Goal: Feedback & Contribution: Submit feedback/report problem

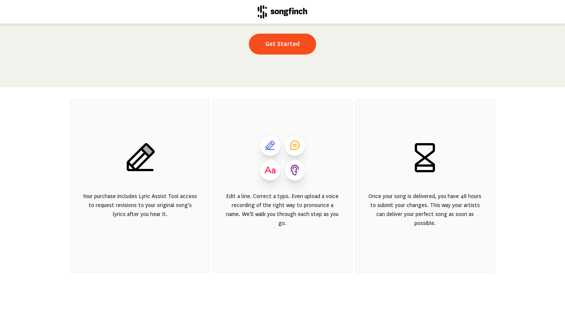
scroll to position [98, 0]
click at [272, 46] on link "Get Started" at bounding box center [282, 44] width 67 height 21
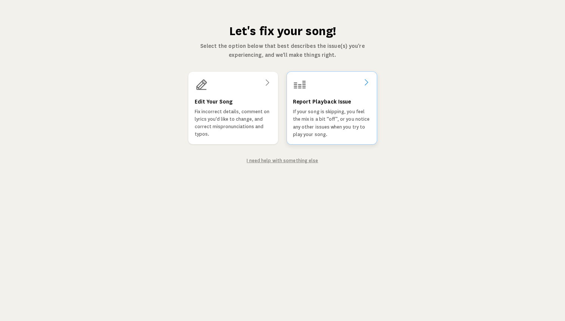
click at [367, 87] on div at bounding box center [332, 84] width 78 height 13
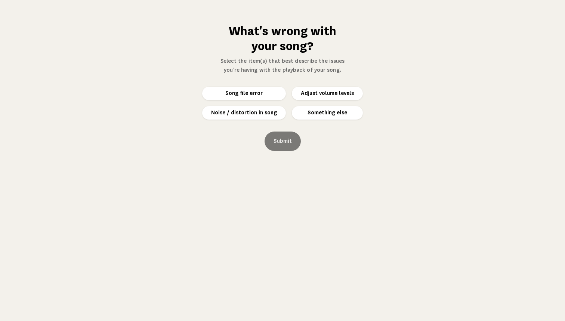
click at [336, 116] on button "Something else" at bounding box center [327, 112] width 71 height 13
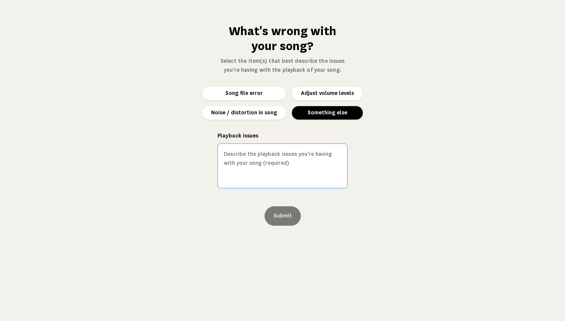
click at [308, 163] on textarea "Playback issues" at bounding box center [283, 166] width 130 height 45
click at [291, 155] on textarea "Around 2:14-2:15 there is a noise in the background. Sounds like a door closed." at bounding box center [283, 166] width 130 height 45
click at [293, 155] on textarea "Around 2:14-2:15 there is a rnoise in the background. Sounds like a door closed." at bounding box center [283, 166] width 130 height 45
drag, startPoint x: 323, startPoint y: 166, endPoint x: 295, endPoint y: 154, distance: 29.8
click at [295, 154] on textarea "Around 2:14-2:15 there is a ranoise in the background. Sounds like a door close…" at bounding box center [283, 166] width 130 height 45
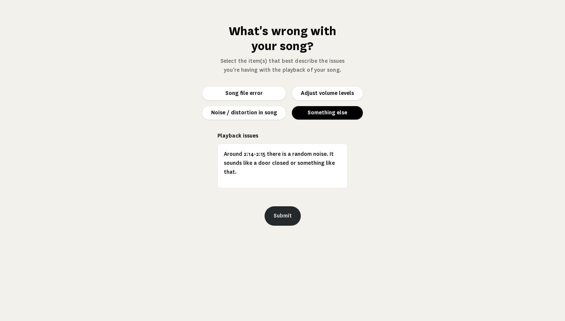
click at [286, 214] on button "Submit" at bounding box center [283, 215] width 36 height 19
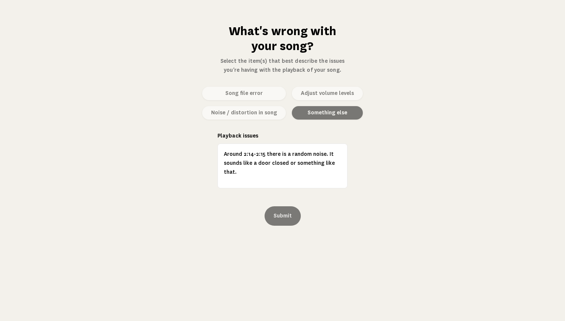
click at [342, 99] on div "Song file error Adjust volume levels Noise / distortion in song Something else" at bounding box center [282, 103] width 161 height 33
click at [327, 90] on div "Song file error Adjust volume levels Noise / distortion in song Something else" at bounding box center [282, 103] width 161 height 33
click at [280, 170] on textarea "Around 2:14-2:15 there is a random noise. It sounds like a door closed or somet…" at bounding box center [283, 166] width 130 height 45
click at [268, 175] on textarea "Around 2:14-2:15 there is a random noise. It sounds like a door closed or somet…" at bounding box center [283, 166] width 130 height 45
type textarea "Around 2:14-2:15 there is a random noise. It sounds like a door closed or somet…"
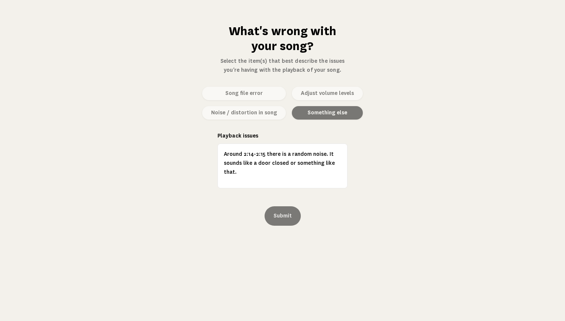
click at [150, 2] on div "What's wrong with your song? Select the item(s) that best describe the issues y…" at bounding box center [282, 160] width 565 height 321
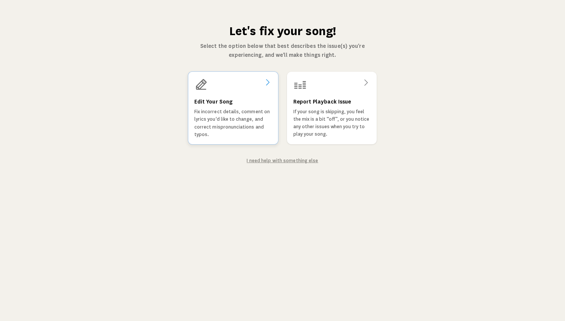
click at [219, 107] on div "Edit Your Song Fix incorrect details, comment on lyrics you'd like to change, a…" at bounding box center [233, 118] width 78 height 41
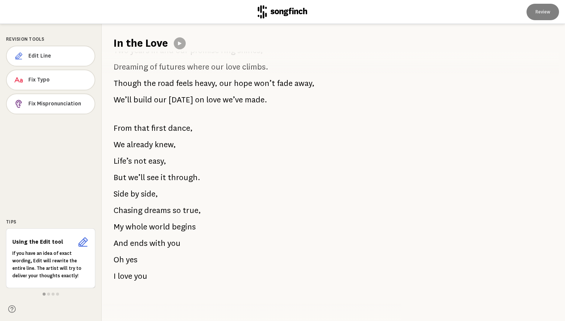
scroll to position [458, 0]
click at [127, 276] on span "love" at bounding box center [125, 276] width 15 height 15
click at [130, 278] on span "love" at bounding box center [125, 276] width 15 height 15
click at [72, 56] on span "Edit Line" at bounding box center [58, 55] width 60 height 7
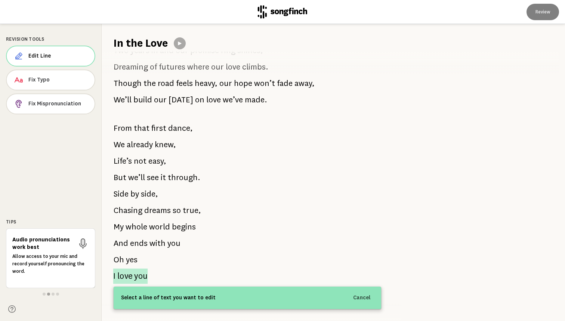
click at [144, 278] on span "you" at bounding box center [140, 275] width 13 height 15
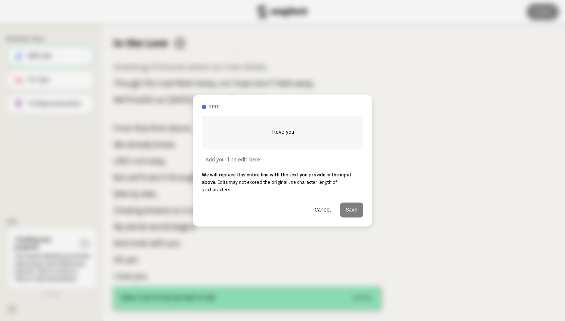
click at [269, 173] on div "I love you We will replace this entire line with the text you provide in the in…" at bounding box center [282, 167] width 161 height 102
click at [268, 168] on input "text" at bounding box center [282, 160] width 161 height 16
click at [325, 204] on button "Cancel" at bounding box center [323, 210] width 28 height 15
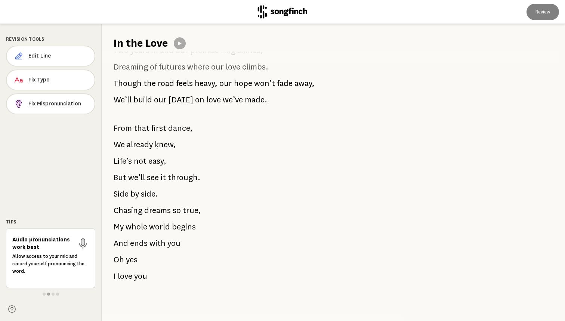
click at [137, 262] on span "yes" at bounding box center [132, 259] width 12 height 15
click at [133, 260] on span "yes" at bounding box center [132, 259] width 12 height 15
click at [64, 60] on button "Edit Line" at bounding box center [50, 56] width 89 height 21
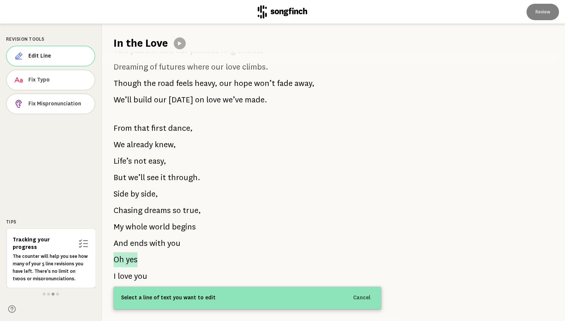
click at [134, 257] on span "yes" at bounding box center [132, 259] width 12 height 15
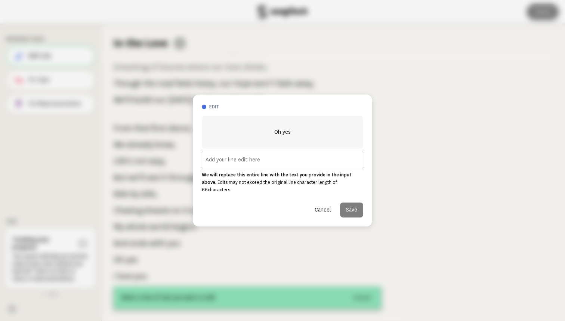
click at [256, 164] on input "text" at bounding box center [282, 160] width 161 height 16
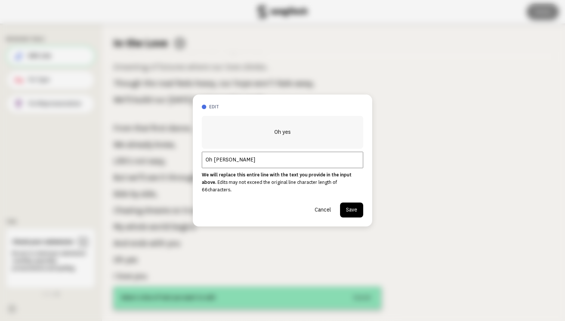
type input "Oh [PERSON_NAME]"
click at [349, 204] on button "Save" at bounding box center [351, 210] width 23 height 15
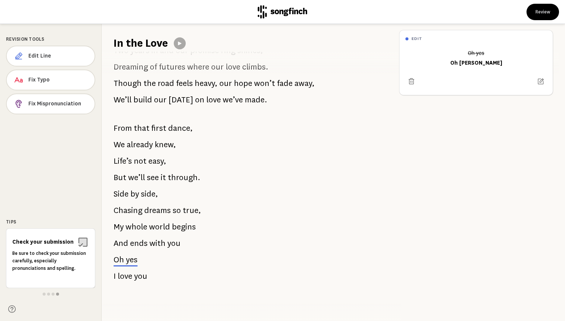
click at [124, 277] on span "love" at bounding box center [125, 276] width 15 height 15
click at [81, 54] on span "Edit Line" at bounding box center [58, 55] width 59 height 7
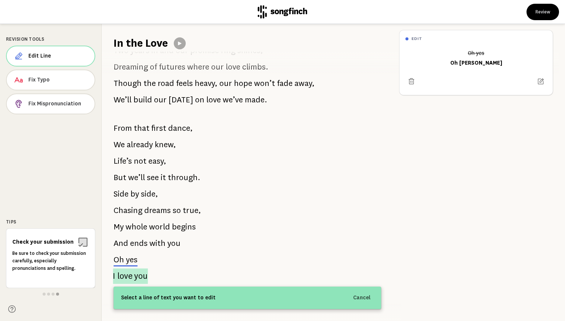
click at [139, 277] on span "you" at bounding box center [140, 276] width 13 height 16
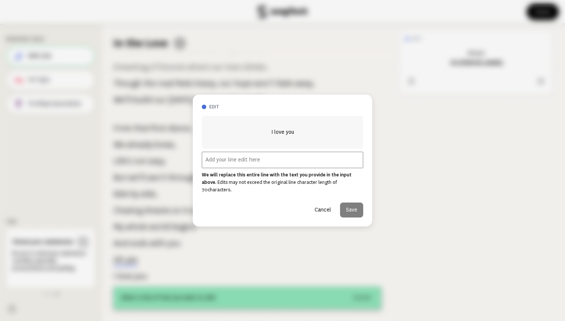
click at [315, 161] on input "text" at bounding box center [282, 160] width 161 height 16
type input "I love you. More and more and more."
click at [354, 207] on button "Save" at bounding box center [351, 210] width 23 height 15
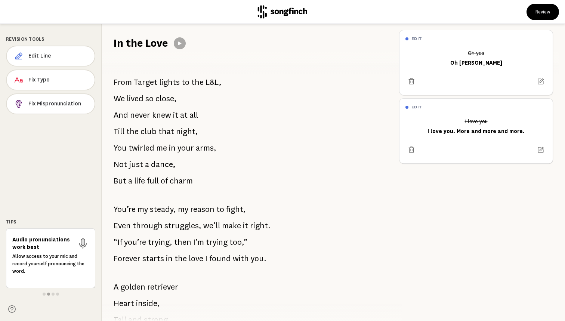
scroll to position [0, 0]
click at [50, 105] on span "Fix Mispronunciation" at bounding box center [58, 103] width 60 height 7
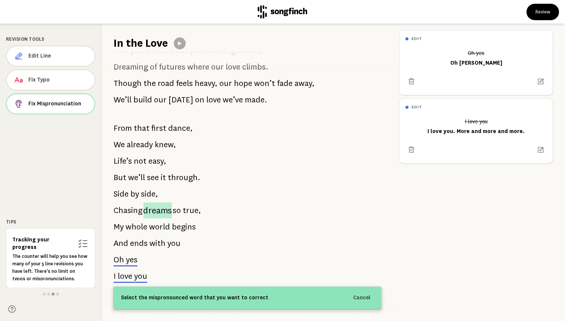
scroll to position [458, 0]
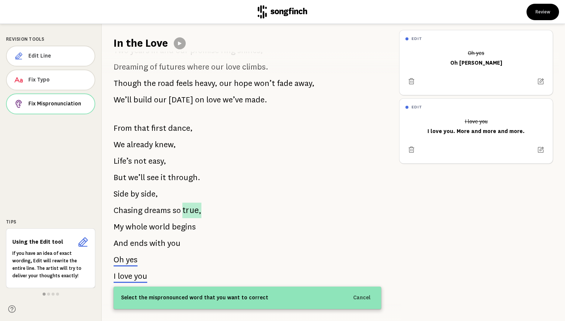
click at [193, 212] on span "true," at bounding box center [191, 211] width 19 height 16
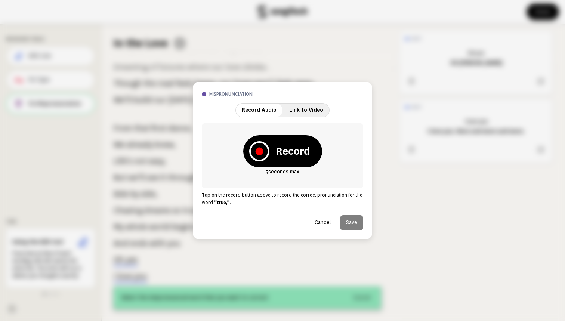
click at [323, 224] on button "Cancel" at bounding box center [323, 222] width 28 height 15
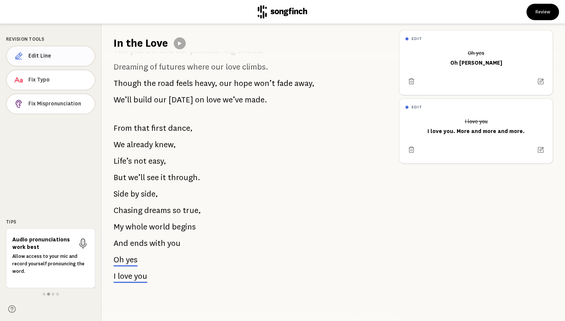
click at [68, 59] on span "Edit Line" at bounding box center [58, 55] width 60 height 7
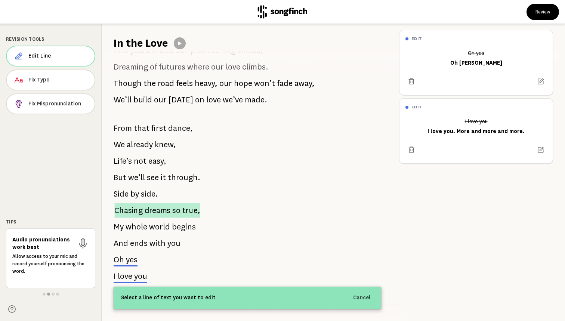
click at [195, 210] on span "true," at bounding box center [191, 210] width 18 height 15
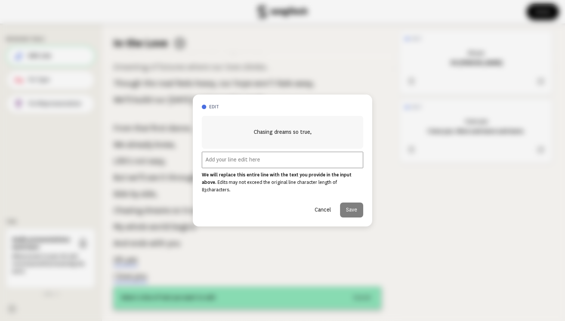
click at [243, 163] on input "text" at bounding box center [282, 160] width 161 height 16
type input "Keep Lines"
click at [327, 206] on button "Cancel" at bounding box center [323, 210] width 28 height 15
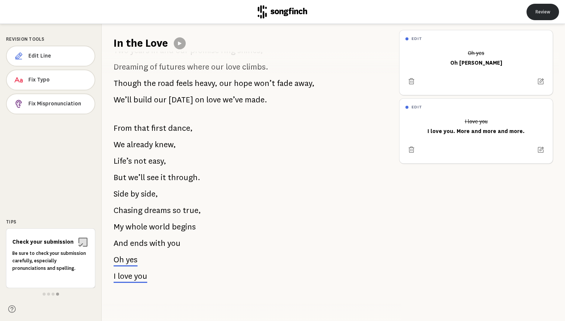
click at [543, 12] on button "Review" at bounding box center [543, 12] width 33 height 16
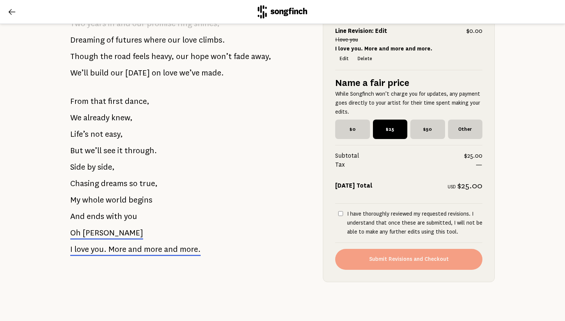
scroll to position [556, 0]
click at [14, 13] on icon at bounding box center [11, 11] width 9 height 9
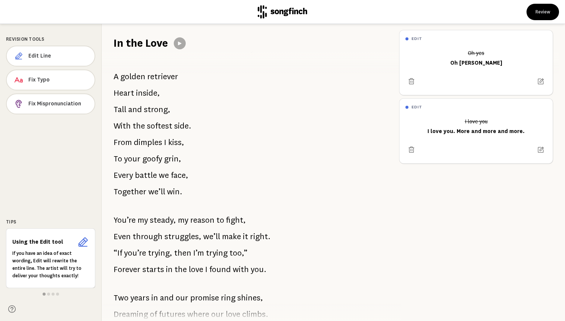
scroll to position [228, 0]
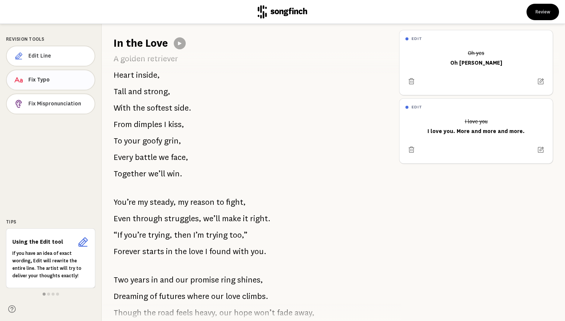
click at [85, 85] on button "Fix Typo" at bounding box center [50, 80] width 89 height 21
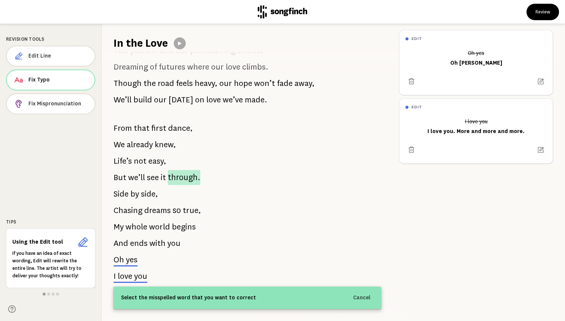
scroll to position [458, 0]
click at [191, 207] on span "true," at bounding box center [191, 211] width 19 height 16
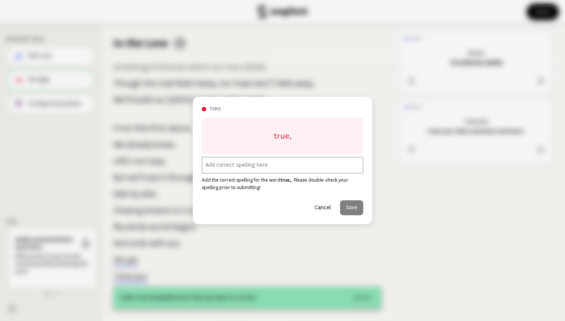
click at [222, 168] on input "text" at bounding box center [282, 165] width 161 height 16
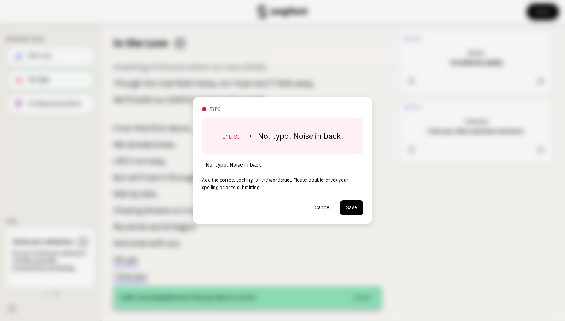
type input "No, typo. Noise in back."
click at [349, 210] on button "Save" at bounding box center [351, 207] width 23 height 15
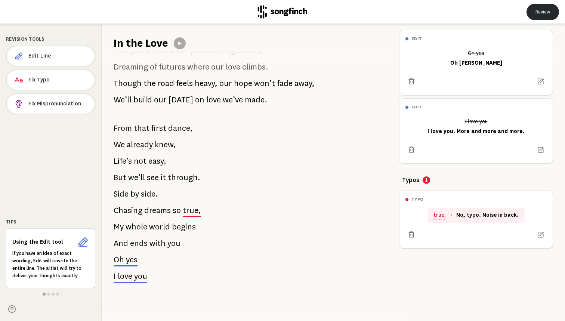
click at [544, 12] on button "Review" at bounding box center [543, 12] width 33 height 16
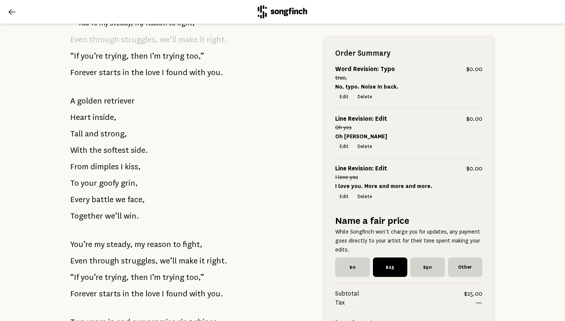
scroll to position [255, 0]
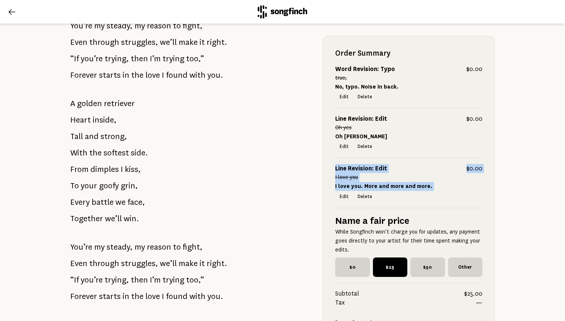
drag, startPoint x: 433, startPoint y: 207, endPoint x: 433, endPoint y: 151, distance: 55.3
click at [433, 151] on div "Order Summary Word Revision: Typo $0.00 true, No, typo. Noise in back. Edit Del…" at bounding box center [409, 228] width 172 height 384
click at [512, 173] on div "Almost done! Let’s review... This looks great! MillyannaMusic will review your …" at bounding box center [282, 172] width 565 height 297
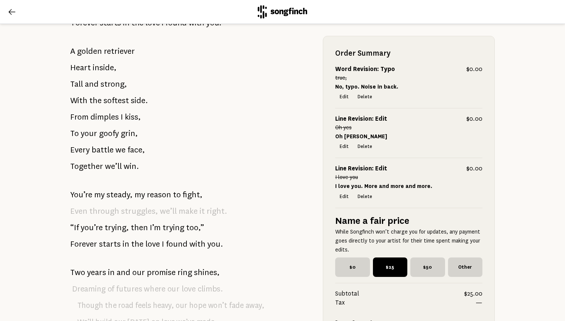
scroll to position [268, 0]
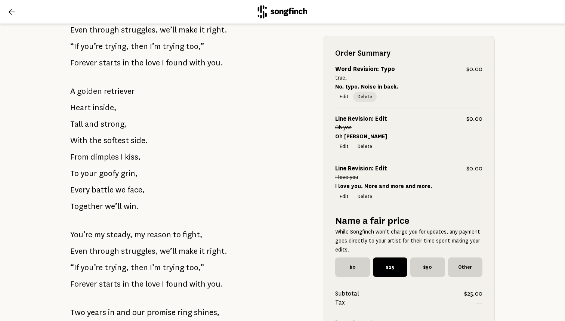
click at [363, 97] on button "Delete" at bounding box center [365, 97] width 24 height 10
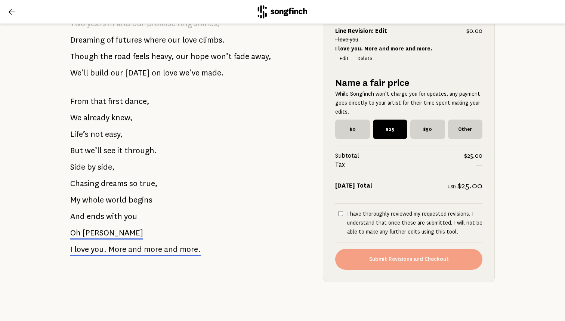
scroll to position [556, 0]
click at [12, 14] on icon at bounding box center [11, 11] width 9 height 9
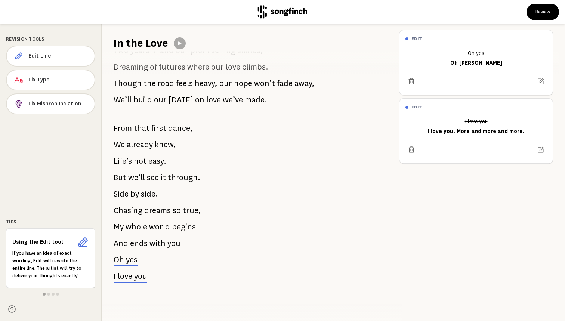
scroll to position [458, 0]
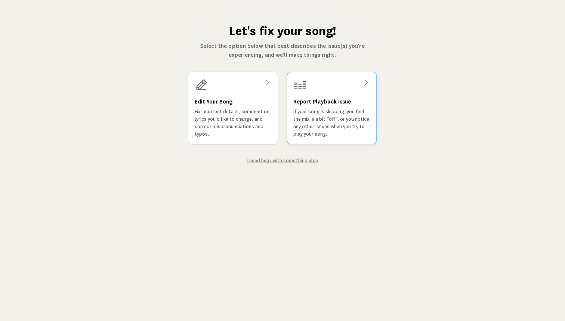
click at [329, 99] on h3 "Report Playback Issue" at bounding box center [322, 102] width 58 height 9
click at [269, 163] on link "I need help with something else" at bounding box center [282, 160] width 71 height 6
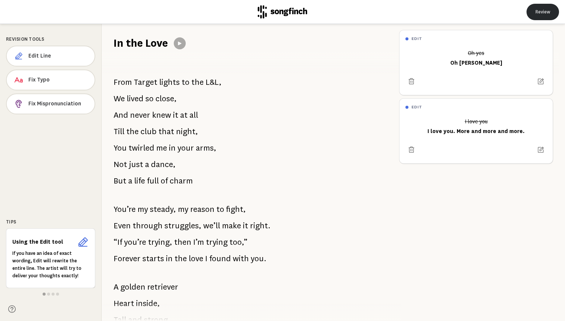
click at [550, 15] on button "Review" at bounding box center [543, 12] width 33 height 16
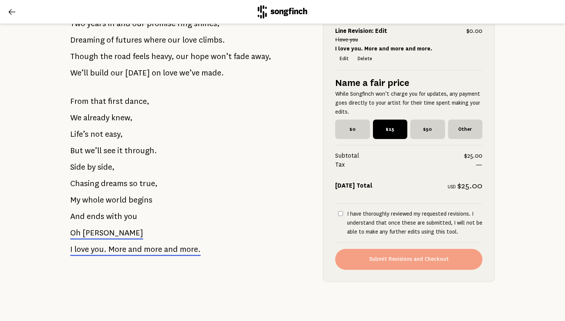
scroll to position [556, 0]
click at [341, 213] on input "I have thoroughly reviewed my requested revisions. I understand that once these…" at bounding box center [340, 213] width 5 height 5
checkbox input "true"
click at [356, 128] on span "$0" at bounding box center [352, 129] width 35 height 19
click at [340, 124] on input "$0" at bounding box center [337, 122] width 5 height 5
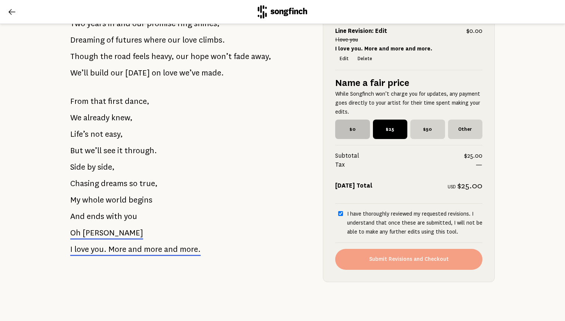
radio input "true"
click at [388, 129] on span "$25" at bounding box center [390, 129] width 35 height 19
click at [378, 124] on input "$25" at bounding box center [375, 122] width 5 height 5
radio input "true"
click at [170, 254] on span "and" at bounding box center [171, 249] width 14 height 11
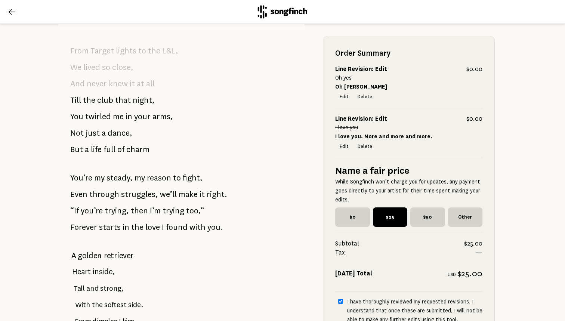
scroll to position [173, 0]
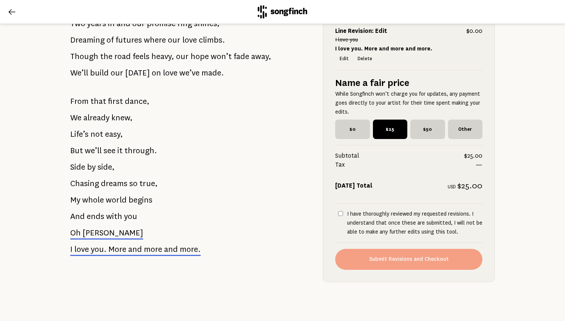
scroll to position [556, 0]
click at [343, 217] on label "I have thoroughly reviewed my requested revisions. I understand that once these…" at bounding box center [408, 223] width 147 height 27
click at [343, 216] on input "I have thoroughly reviewed my requested revisions. I understand that once these…" at bounding box center [340, 213] width 5 height 5
checkbox input "true"
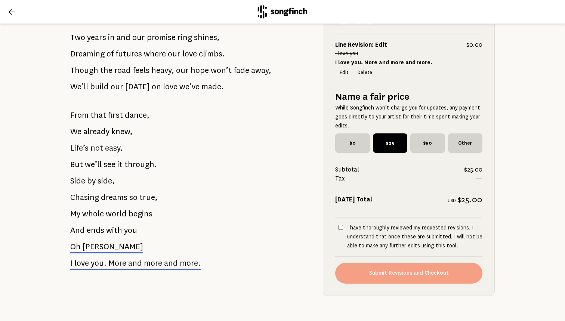
scroll to position [541, 0]
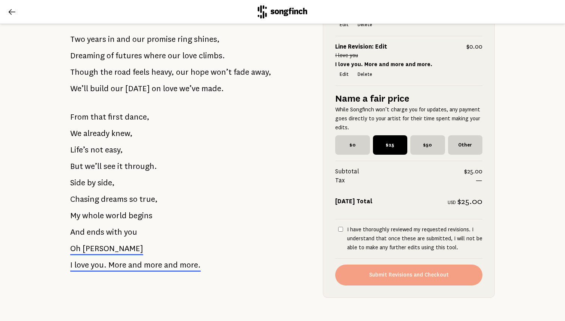
click at [341, 230] on input "I have thoroughly reviewed my requested revisions. I understand that once these…" at bounding box center [340, 229] width 5 height 5
checkbox input "true"
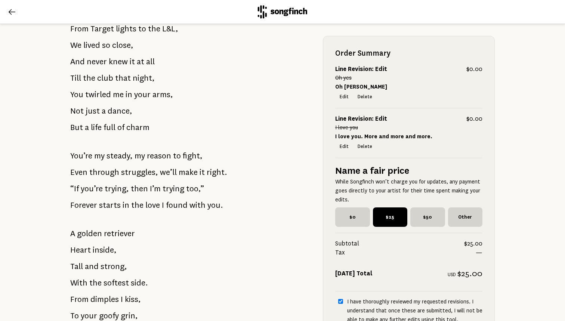
scroll to position [124, 0]
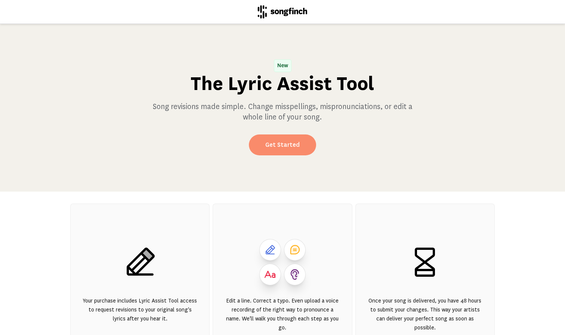
click at [281, 144] on link "Get Started" at bounding box center [282, 145] width 67 height 21
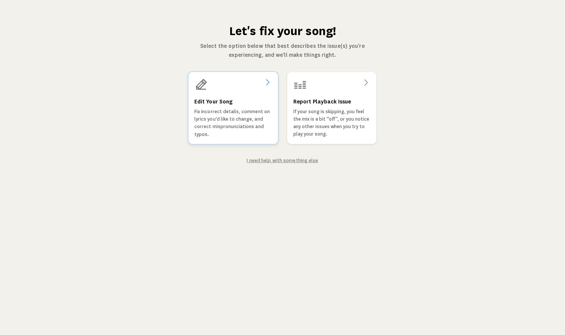
click at [244, 132] on p "Fix incorrect details, comment on lyrics you'd like to change, and correct misp…" at bounding box center [233, 123] width 78 height 30
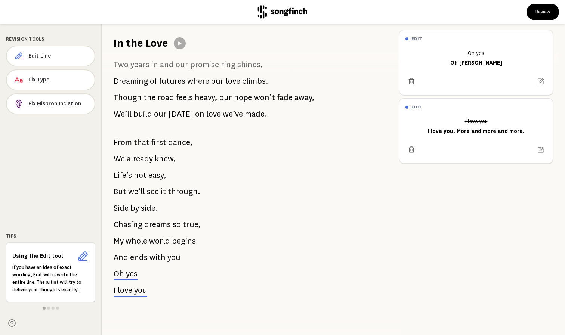
scroll to position [444, 0]
click at [300, 12] on button "Review" at bounding box center [543, 12] width 33 height 16
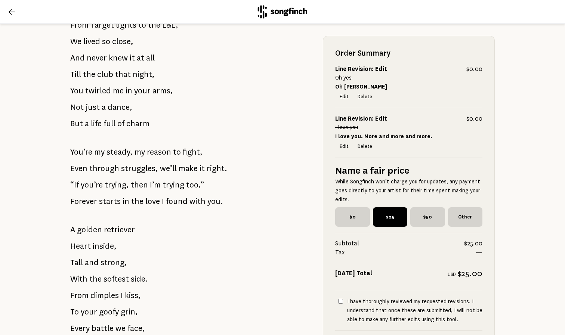
scroll to position [130, 0]
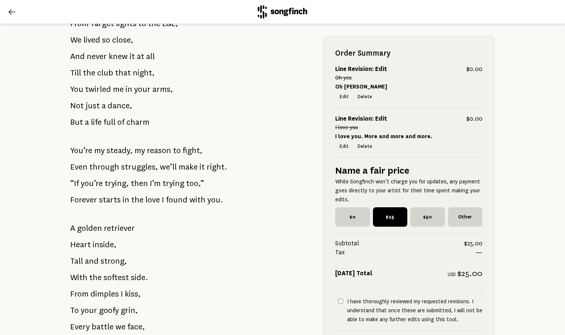
click at [300, 300] on input "I have thoroughly reviewed my requested revisions. I understand that once these…" at bounding box center [340, 301] width 5 height 5
checkbox input "true"
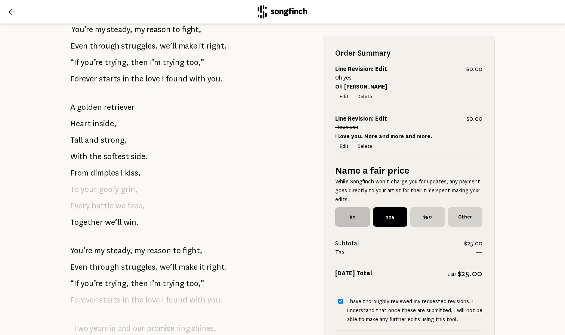
scroll to position [204, 0]
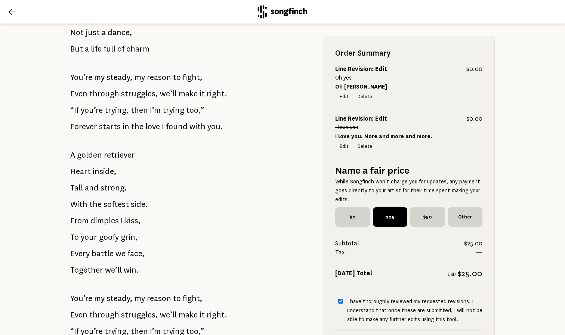
click at [7, 9] on icon at bounding box center [11, 11] width 9 height 9
